Goal: Task Accomplishment & Management: Complete application form

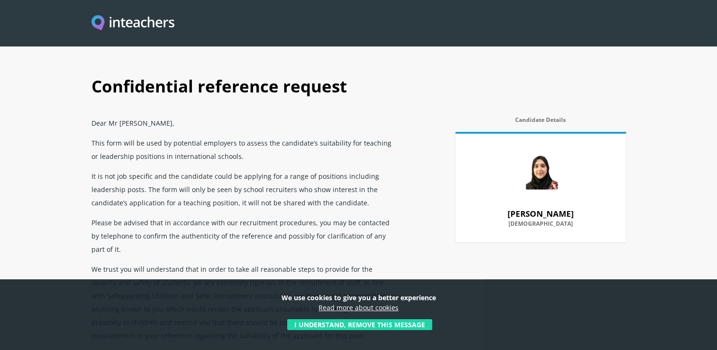
click at [378, 324] on button "I understand, remove this message" at bounding box center [359, 324] width 145 height 11
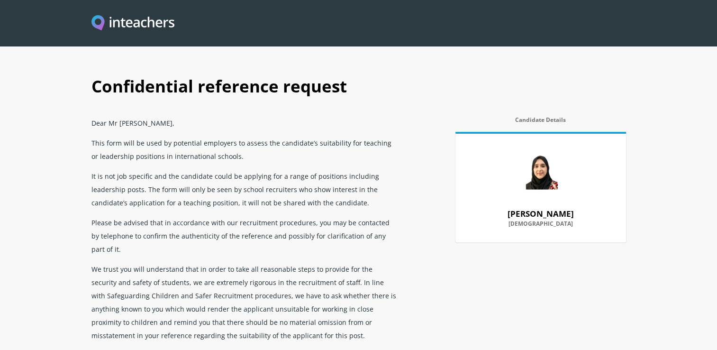
click at [217, 219] on p "Please be advised that in accordance with our recruitment procedures, you may b…" at bounding box center [245, 235] width 307 height 46
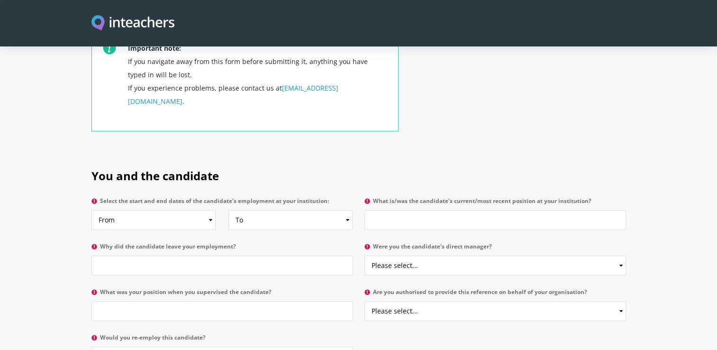
scroll to position [398, 0]
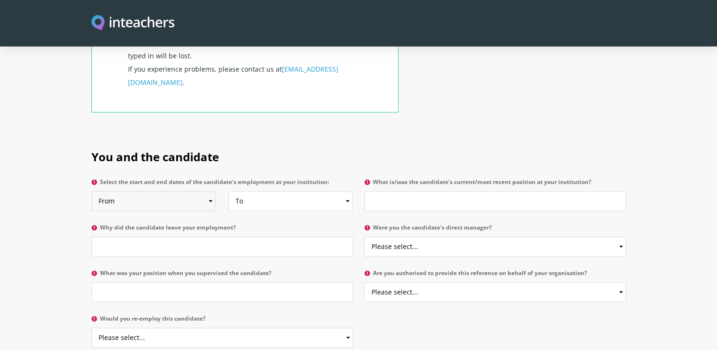
click at [185, 191] on select "From 2025 2024 2023 2022 2021 2020 2019 2018 2017 2016 2015 2014 2013 2012 2011…" at bounding box center [154, 201] width 124 height 20
click at [92, 191] on select "From 2025 2024 2023 2022 2021 2020 2019 2018 2017 2016 2015 2014 2013 2012 2011…" at bounding box center [154, 201] width 124 height 20
click at [208, 191] on select "From 2025 2024 2023 2022 2021 2020 2019 2018 2017 2016 2015 2014 2013 2012 2011…" at bounding box center [154, 201] width 124 height 20
select select "2024"
click at [92, 191] on select "From 2025 2024 2023 2022 2021 2020 2019 2018 2017 2016 2015 2014 2013 2012 2011…" at bounding box center [154, 201] width 124 height 20
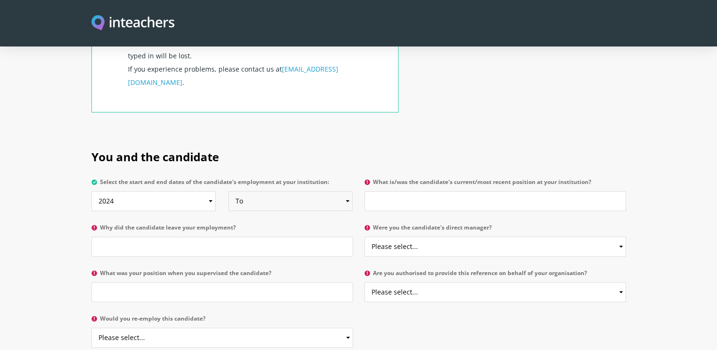
click at [263, 191] on select "To Currently 2025 2024 2023 2022 2021 2020 2019 2018 2017 2016 2015 2014 2013 2…" at bounding box center [291, 201] width 124 height 20
select select "2025"
click at [229, 191] on select "To Currently 2025 2024 2023 2022 2021 2020 2019 2018 2017 2016 2015 2014 2013 2…" at bounding box center [291, 201] width 124 height 20
click at [430, 191] on input "What is/was the candidate's current/most recent position at your institution?" at bounding box center [496, 201] width 262 height 20
type input "Year 4 Teacher"
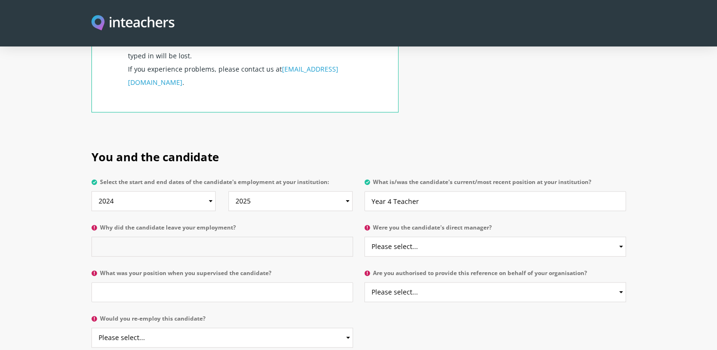
click at [169, 237] on input "Why did the candidate leave your employment?" at bounding box center [223, 247] width 262 height 20
type input "S"
type input "Family reasons"
click at [410, 237] on select "Please select... Yes No" at bounding box center [496, 247] width 262 height 20
select select "No"
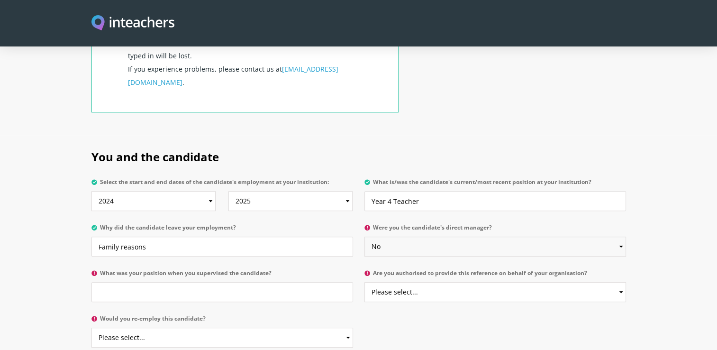
click at [365, 237] on select "Please select... Yes No" at bounding box center [496, 247] width 262 height 20
click at [154, 282] on input "What was your position when you supervised the candidate?" at bounding box center [223, 292] width 262 height 20
type input "Deputy Head"
click at [425, 282] on select "Please select... Yes No" at bounding box center [496, 292] width 262 height 20
select select "Yes"
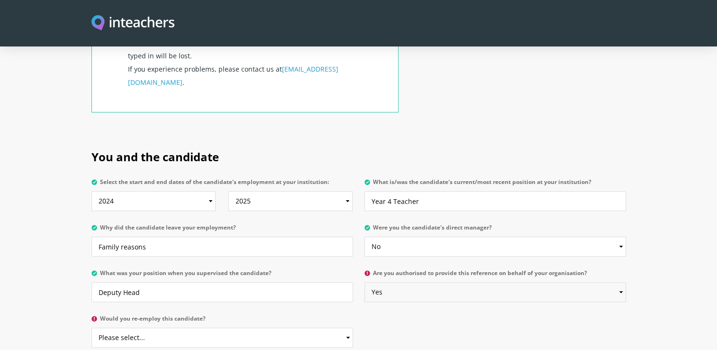
click at [365, 282] on select "Please select... Yes No" at bounding box center [496, 292] width 262 height 20
click at [165, 328] on select "Please select... Yes No" at bounding box center [223, 338] width 262 height 20
select select "Yes"
click at [92, 328] on select "Please select... Yes No" at bounding box center [223, 338] width 262 height 20
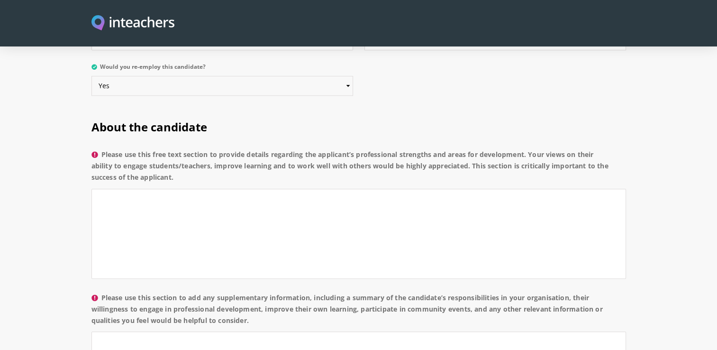
scroll to position [652, 0]
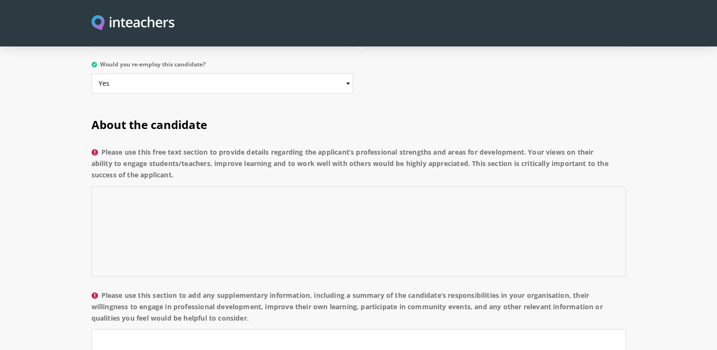
click at [231, 186] on textarea "Please use this free text section to provide details regarding the applicant’s …" at bounding box center [359, 231] width 535 height 90
type textarea "K"
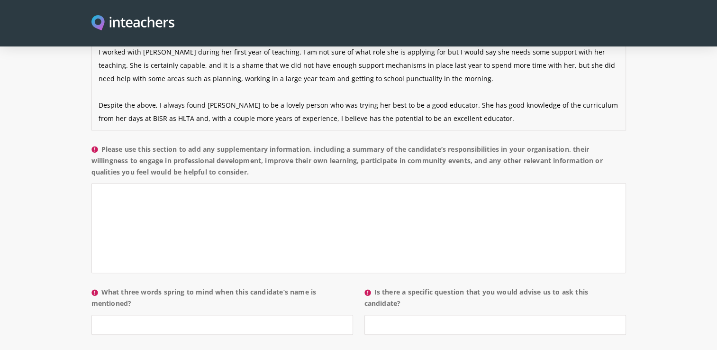
scroll to position [806, 0]
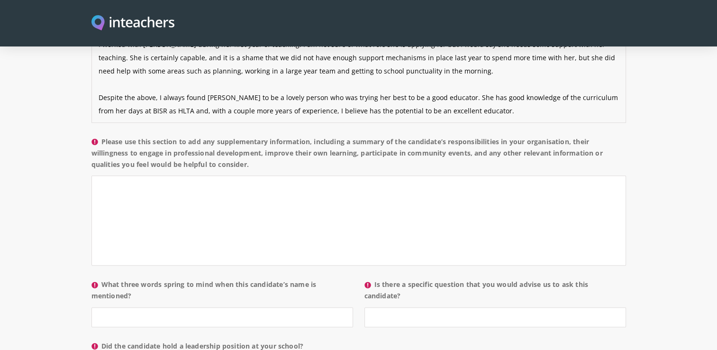
type textarea "I worked with Kiran during her first year of teaching. I am not sure of what ro…"
click at [242, 180] on textarea "Please use this section to add any supplementary information, including a summa…" at bounding box center [359, 220] width 535 height 90
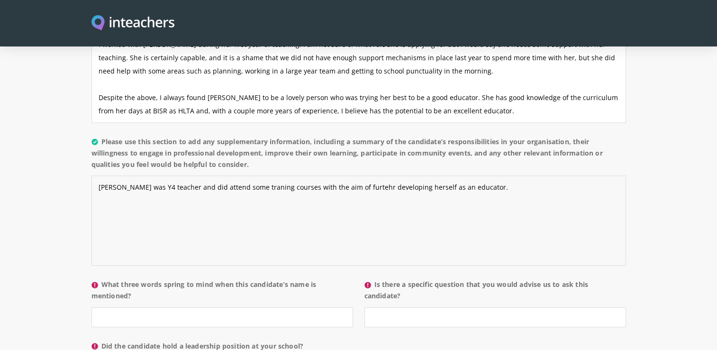
click at [246, 175] on textarea "Kiran was Y4 teacher and did attend some traning courses with the aim of furteh…" at bounding box center [359, 220] width 535 height 90
click at [238, 175] on textarea "Kiran was Y4 teacher and did attend some traning courses with the aim of furteh…" at bounding box center [359, 220] width 535 height 90
click at [465, 175] on textarea "Kiran was Y4 teacher and did attend some training courses with the aim of furth…" at bounding box center [359, 220] width 535 height 90
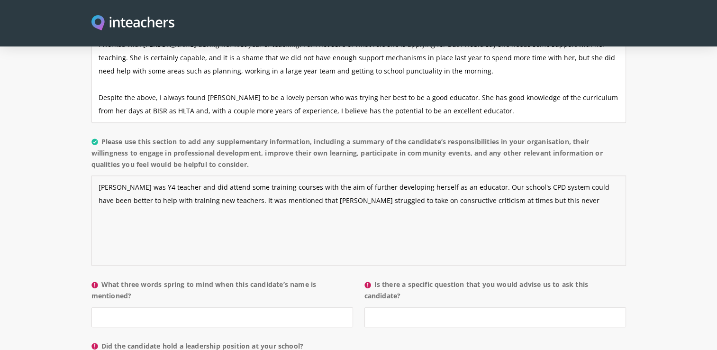
click at [385, 179] on textarea "Kiran was Y4 teacher and did attend some training courses with the aim of furth…" at bounding box center [359, 220] width 535 height 90
click at [499, 175] on textarea "Kiran was Y4 teacher and did attend some training courses with the aim of furth…" at bounding box center [359, 220] width 535 height 90
click at [527, 175] on textarea "Kiran was Y4 teacher and did attend some training courses with the aim of furth…" at bounding box center [359, 220] width 535 height 90
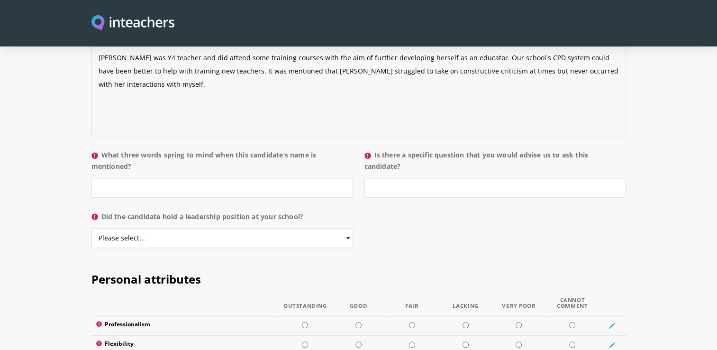
scroll to position [941, 0]
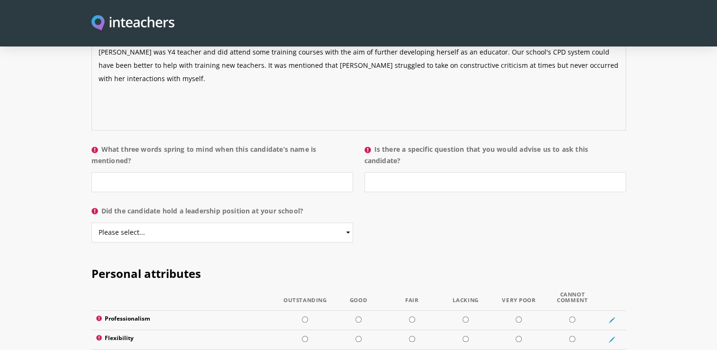
type textarea "Kiran was Y4 teacher and did attend some training courses with the aim of furth…"
click at [97, 172] on input "What three words spring to mind when this candidate’s name is mentioned?" at bounding box center [223, 182] width 262 height 20
type input "Affable, nice and mild mannered"
click at [430, 172] on input "Is there a specific question that you would advise us to ask this candidate?" at bounding box center [496, 182] width 262 height 20
click at [41, 217] on section "About the candidate Please use this free text section to provide details regard…" at bounding box center [358, 33] width 717 height 438
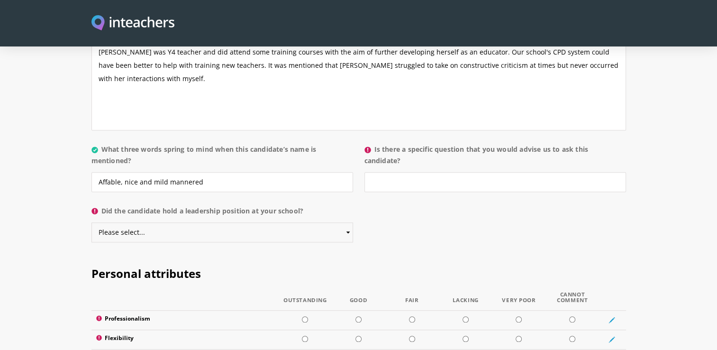
click at [156, 222] on select "Please select... Yes No" at bounding box center [223, 232] width 262 height 20
select select "No"
click at [92, 222] on select "Please select... Yes No" at bounding box center [223, 232] width 262 height 20
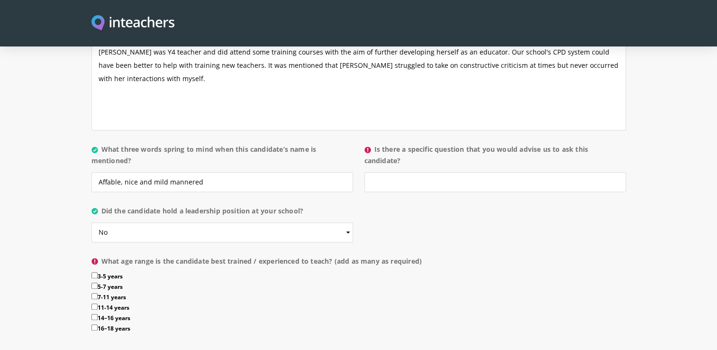
click at [94, 283] on input "5-7 years" at bounding box center [95, 286] width 6 height 6
checkbox input "true"
click at [68, 220] on section "About the candidate Please use this free text section to provide details regard…" at bounding box center [358, 79] width 717 height 530
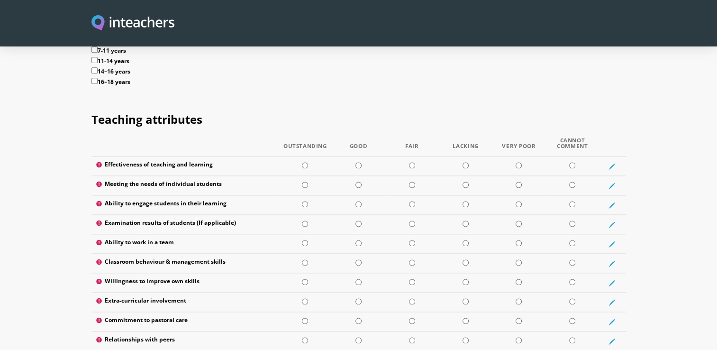
scroll to position [1207, 0]
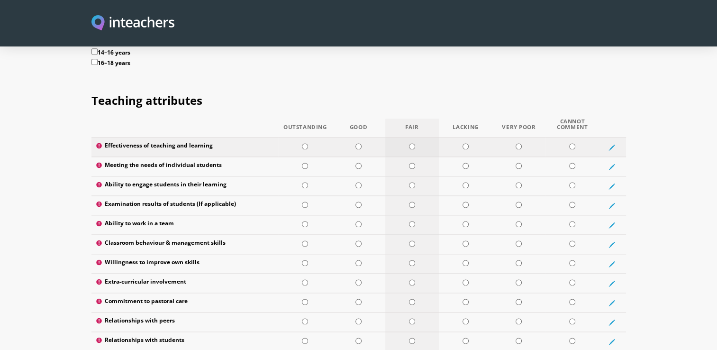
click at [413, 143] on input "radio" at bounding box center [412, 146] width 6 height 6
radio input "true"
click at [410, 163] on input "radio" at bounding box center [412, 166] width 6 height 6
radio input "true"
click at [409, 182] on input "radio" at bounding box center [412, 185] width 6 height 6
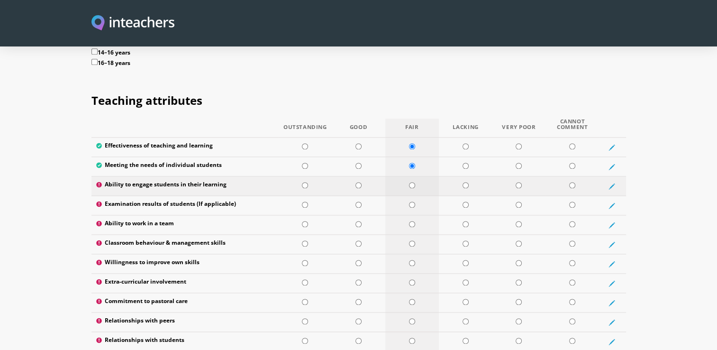
radio input "true"
click at [360, 182] on input "radio" at bounding box center [359, 185] width 6 height 6
radio input "true"
click at [358, 163] on input "radio" at bounding box center [359, 166] width 6 height 6
radio input "true"
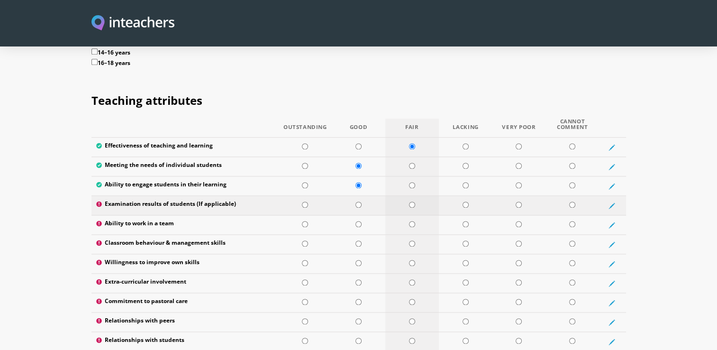
click at [413, 202] on input "radio" at bounding box center [412, 205] width 6 height 6
radio input "true"
click at [412, 221] on input "radio" at bounding box center [412, 224] width 6 height 6
radio input "true"
click at [412, 240] on input "radio" at bounding box center [412, 243] width 6 height 6
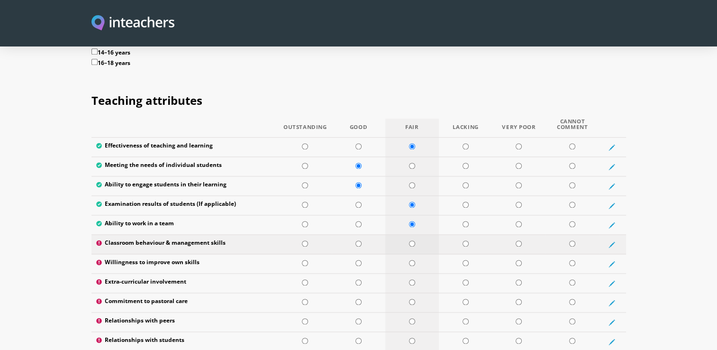
radio input "true"
click at [413, 260] on input "radio" at bounding box center [412, 263] width 6 height 6
radio input "true"
click at [359, 279] on input "radio" at bounding box center [359, 282] width 6 height 6
radio input "true"
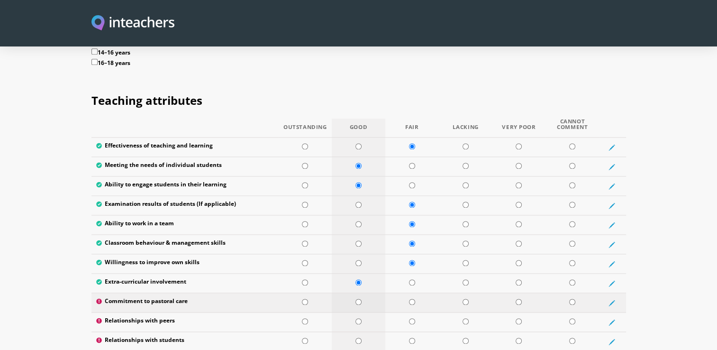
click at [358, 299] on input "radio" at bounding box center [359, 302] width 6 height 6
radio input "true"
click at [411, 318] on input "radio" at bounding box center [412, 321] width 6 height 6
radio input "true"
click at [358, 338] on input "radio" at bounding box center [359, 341] width 6 height 6
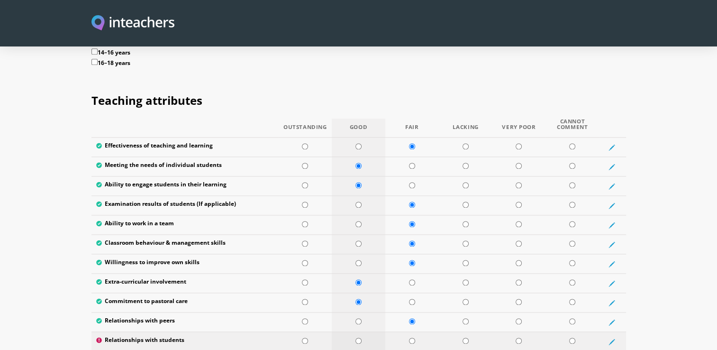
radio input "true"
click at [304, 338] on input "radio" at bounding box center [305, 341] width 6 height 6
radio input "true"
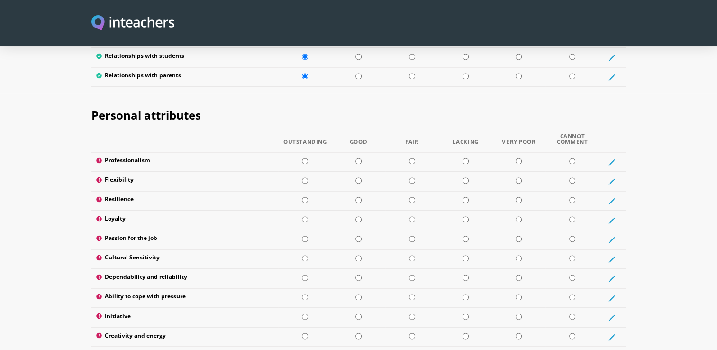
scroll to position [1494, 0]
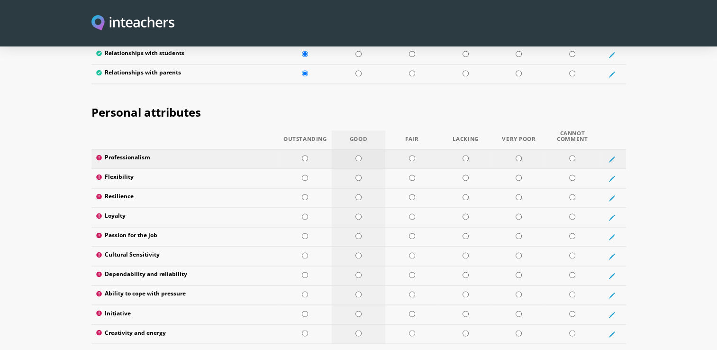
click at [360, 155] on input "radio" at bounding box center [359, 158] width 6 height 6
radio input "true"
click at [359, 174] on input "radio" at bounding box center [359, 177] width 6 height 6
radio input "true"
click at [357, 194] on input "radio" at bounding box center [359, 197] width 6 height 6
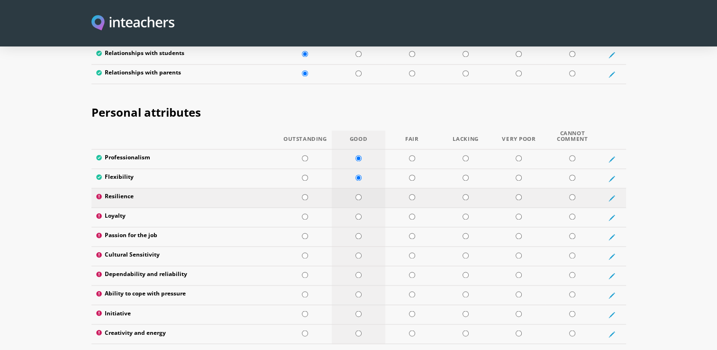
radio input "true"
click at [358, 213] on input "radio" at bounding box center [359, 216] width 6 height 6
radio input "true"
click at [411, 233] on input "radio" at bounding box center [412, 236] width 6 height 6
radio input "true"
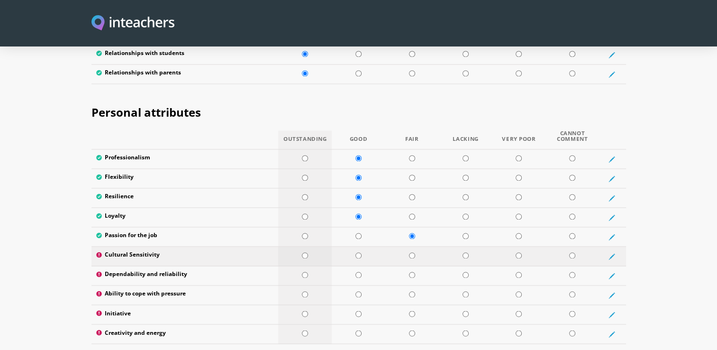
click at [305, 252] on input "radio" at bounding box center [305, 255] width 6 height 6
radio input "true"
click at [409, 272] on input "radio" at bounding box center [412, 275] width 6 height 6
radio input "true"
click at [412, 291] on input "radio" at bounding box center [412, 294] width 6 height 6
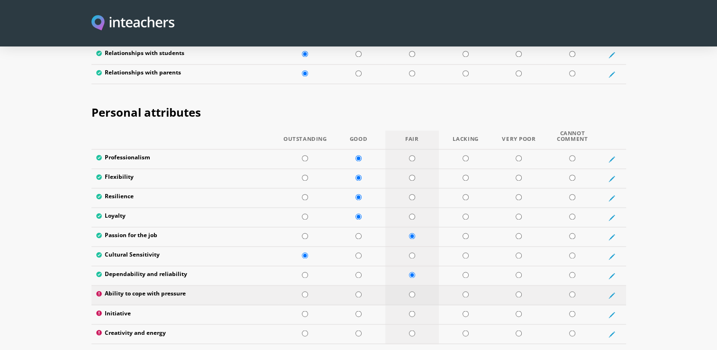
radio input "true"
click at [411, 311] on input "radio" at bounding box center [412, 314] width 6 height 6
radio input "true"
click at [410, 330] on input "radio" at bounding box center [412, 333] width 6 height 6
radio input "true"
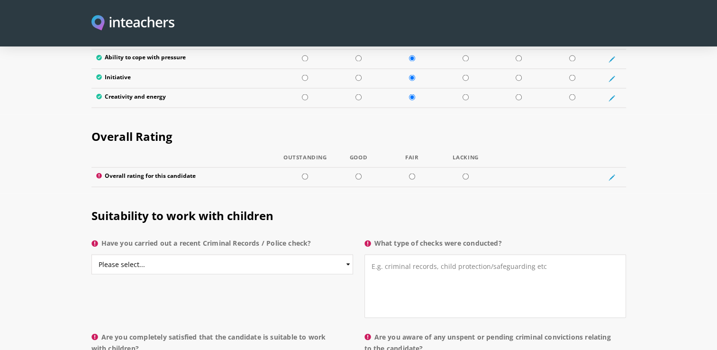
scroll to position [1736, 0]
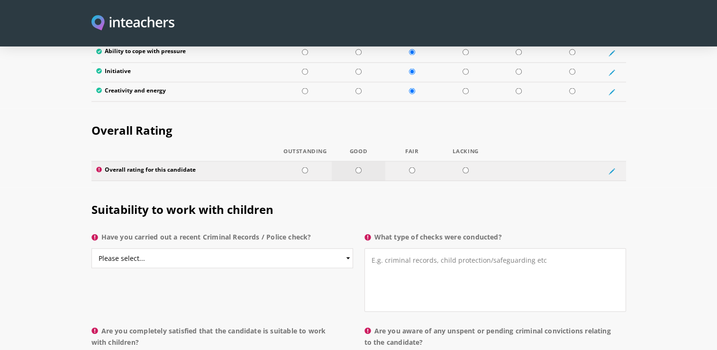
click at [361, 167] on input "radio" at bounding box center [359, 170] width 6 height 6
radio input "true"
click at [193, 248] on select "Please select... Yes No Do not know" at bounding box center [223, 258] width 262 height 20
select select "No"
click at [92, 248] on select "Please select... Yes No Do not know" at bounding box center [223, 258] width 262 height 20
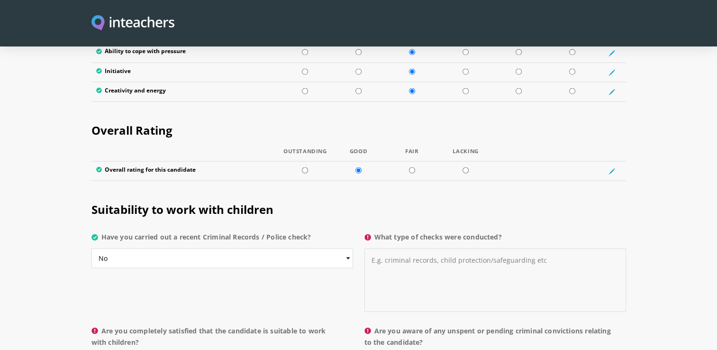
click at [414, 248] on textarea "What type of checks were conducted?" at bounding box center [496, 280] width 262 height 64
click at [372, 248] on textarea "Saudi criminal checks" at bounding box center [496, 280] width 262 height 64
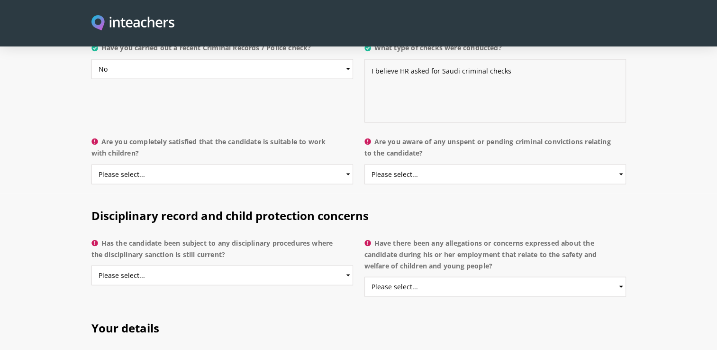
scroll to position [1931, 0]
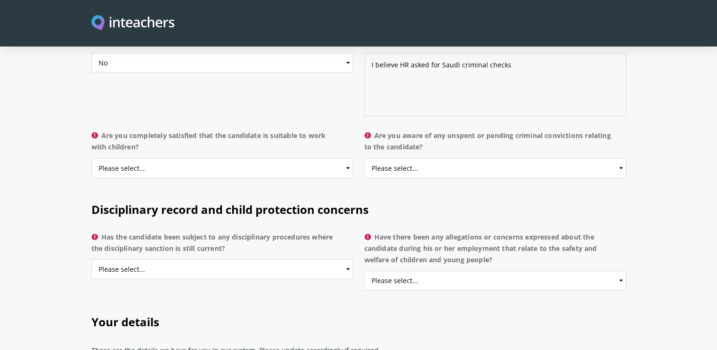
type textarea "I believe HR asked for Saudi criminal checks"
click at [188, 158] on select "Please select... Yes No Do not know" at bounding box center [223, 168] width 262 height 20
select select "Yes"
click at [92, 158] on select "Please select... Yes No Do not know" at bounding box center [223, 168] width 262 height 20
click at [419, 158] on select "Please select... Yes No Do not know" at bounding box center [496, 168] width 262 height 20
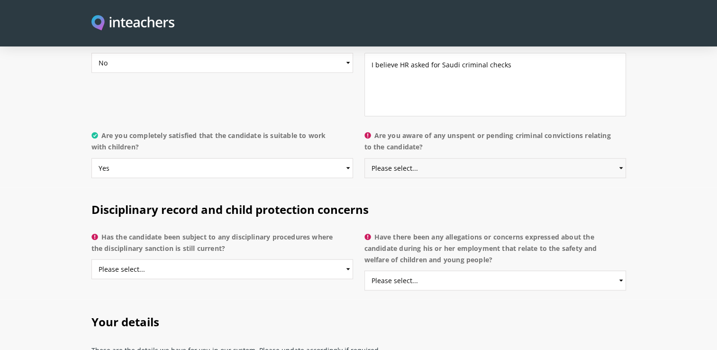
select select "No"
click at [365, 158] on select "Please select... Yes No Do not know" at bounding box center [496, 168] width 262 height 20
click at [151, 259] on select "Please select... Yes No Do not know" at bounding box center [223, 269] width 262 height 20
select select "No"
click at [92, 259] on select "Please select... Yes No Do not know" at bounding box center [223, 269] width 262 height 20
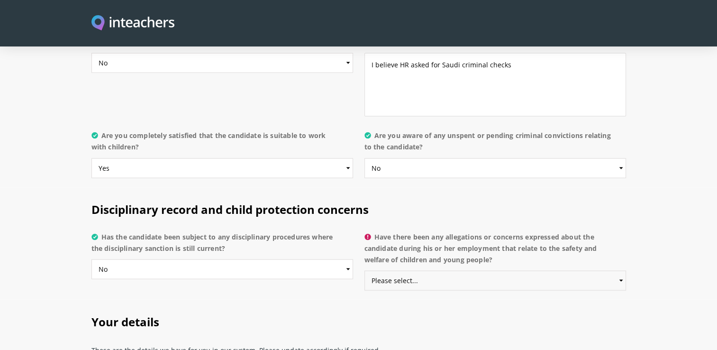
click at [440, 271] on select "Please select... Yes No Do not know" at bounding box center [496, 281] width 262 height 20
select select "No"
click at [365, 271] on select "Please select... Yes No Do not know" at bounding box center [496, 281] width 262 height 20
click at [61, 238] on section "Disciplinary record and child protection concerns Has the candidate been subjec…" at bounding box center [358, 244] width 717 height 113
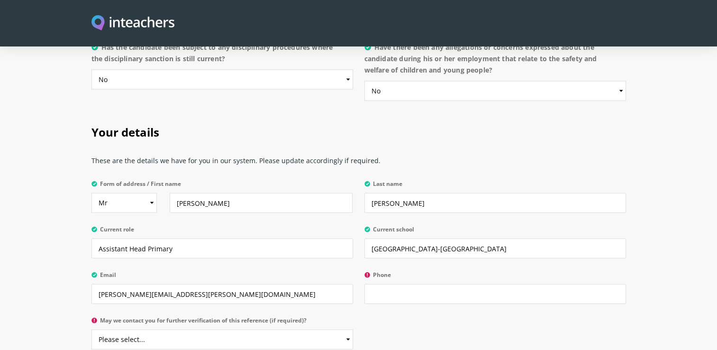
scroll to position [2139, 0]
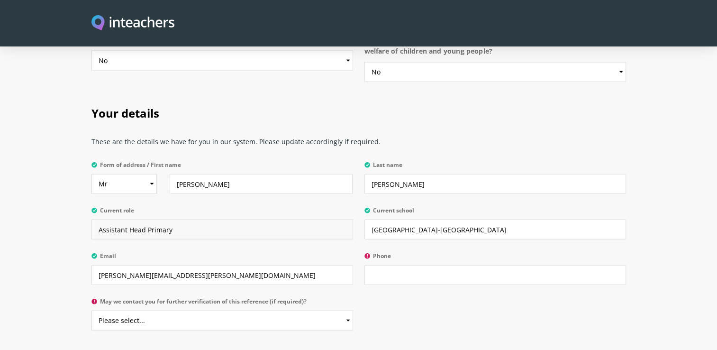
click at [142, 220] on input "Assistant Head Primary" at bounding box center [223, 230] width 262 height 20
type input "Deputy Head Primary"
click at [230, 311] on select "Please select... Yes No" at bounding box center [223, 321] width 262 height 20
select select "Yes"
click at [92, 311] on select "Please select... Yes No" at bounding box center [223, 321] width 262 height 20
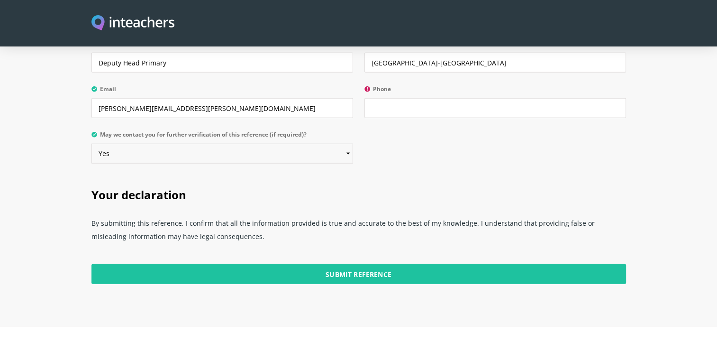
scroll to position [2309, 0]
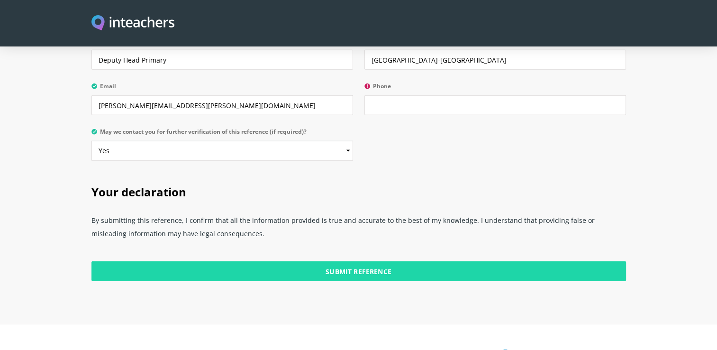
click at [382, 261] on input "Submit Reference" at bounding box center [359, 271] width 535 height 20
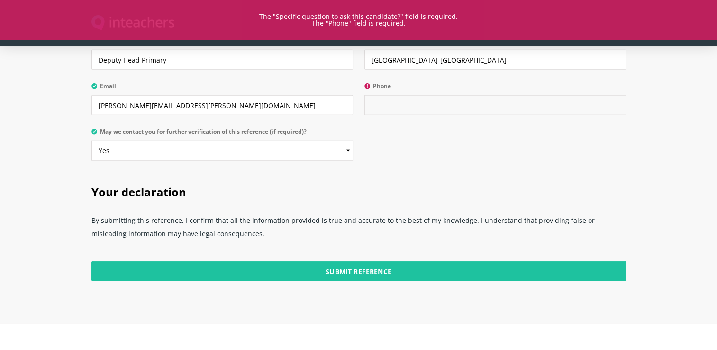
click at [386, 95] on input "Phone" at bounding box center [496, 105] width 262 height 20
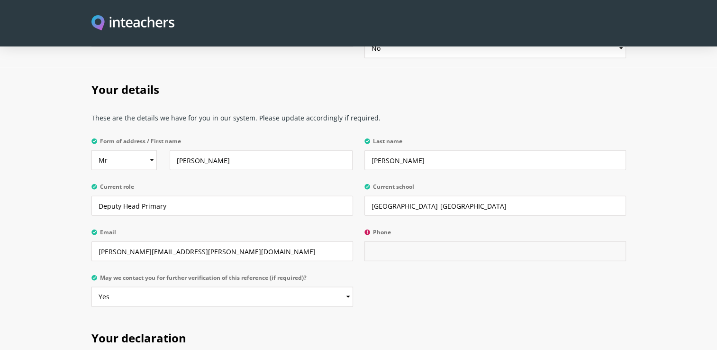
scroll to position [2154, 0]
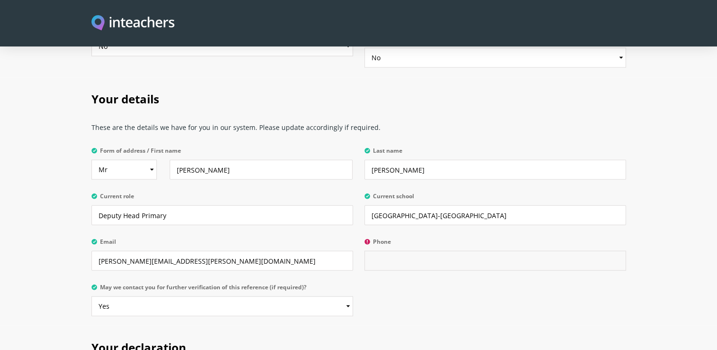
click at [404, 251] on input "Phone" at bounding box center [496, 261] width 262 height 20
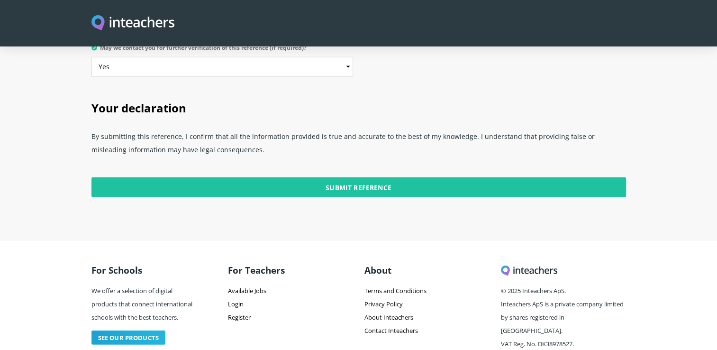
scroll to position [2279, 0]
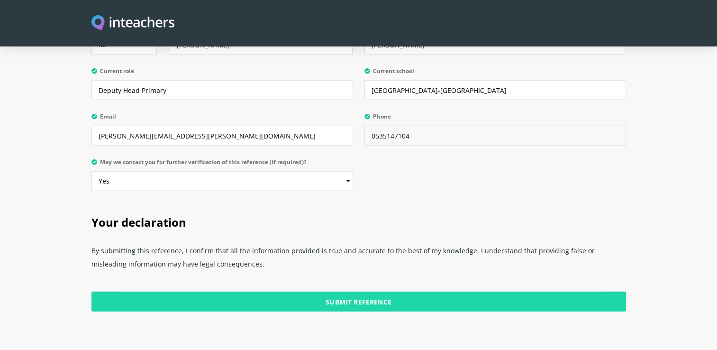
type input "0535147104"
click at [381, 292] on input "Submit Reference" at bounding box center [359, 302] width 535 height 20
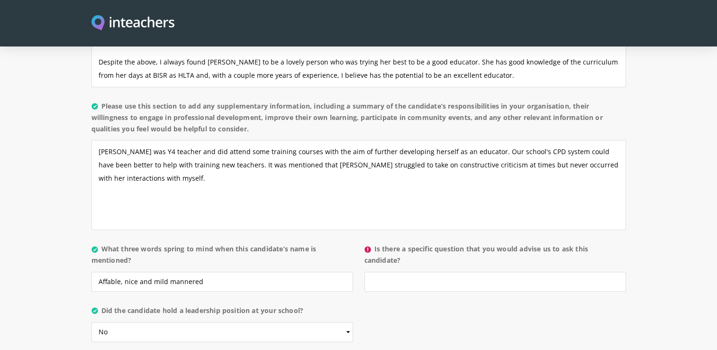
scroll to position [835, 0]
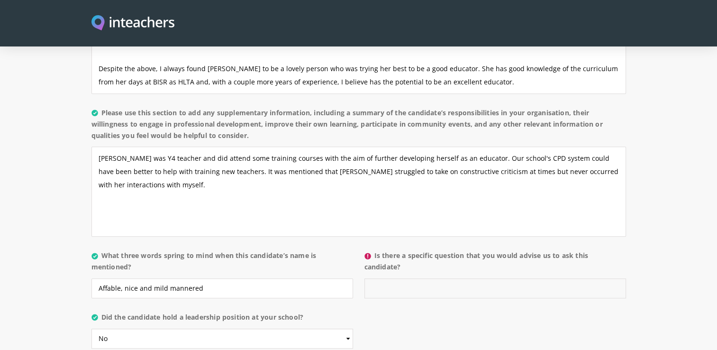
click at [409, 278] on input "Is there a specific question that you would advise us to ask this candidate?" at bounding box center [496, 288] width 262 height 20
type input "H"
type input "W"
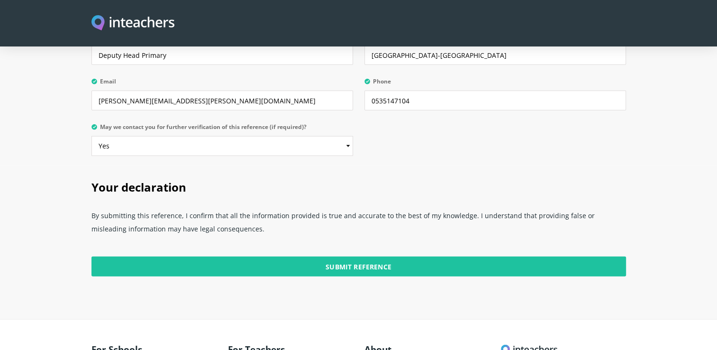
scroll to position [2307, 0]
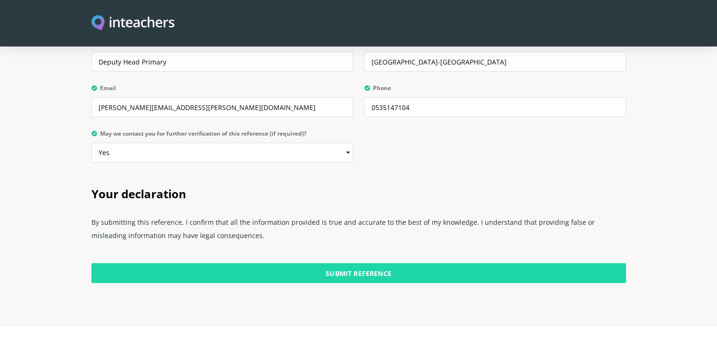
type input "Do you feel you can commit to being on time depending on the campus you are wor…"
click at [336, 263] on input "Submit Reference" at bounding box center [359, 273] width 535 height 20
